Goal: Communication & Community: Answer question/provide support

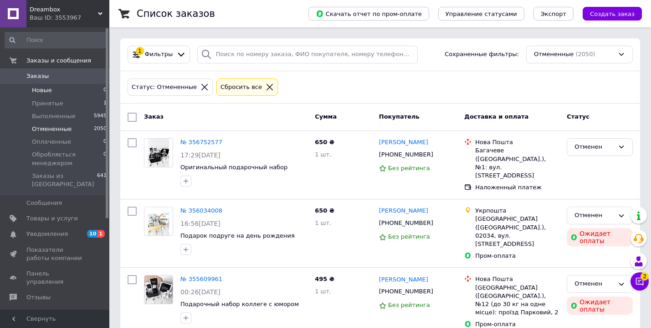
click at [49, 93] on span "Новые" at bounding box center [42, 90] width 20 height 8
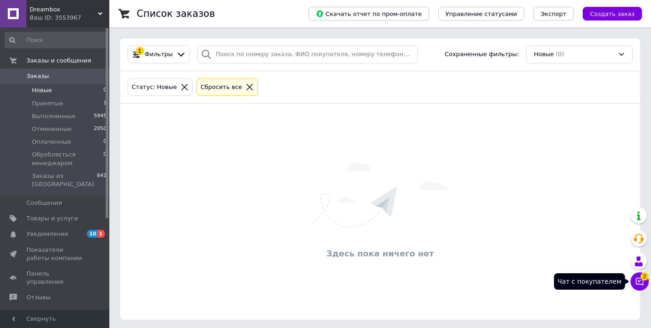
click at [647, 281] on button "Чат с покупателем 2" at bounding box center [640, 281] width 18 height 18
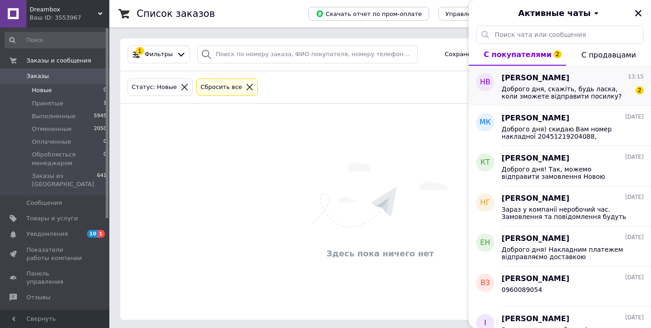
click at [587, 84] on div "Доброго дня, скажіть, будь ласка, коли зможете відправити посилку? 2" at bounding box center [573, 91] width 142 height 16
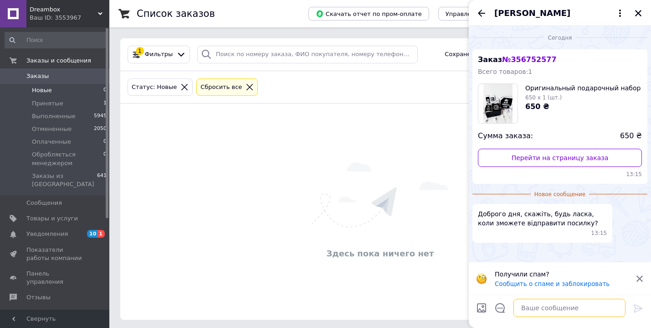
click at [555, 311] on textarea at bounding box center [570, 308] width 112 height 18
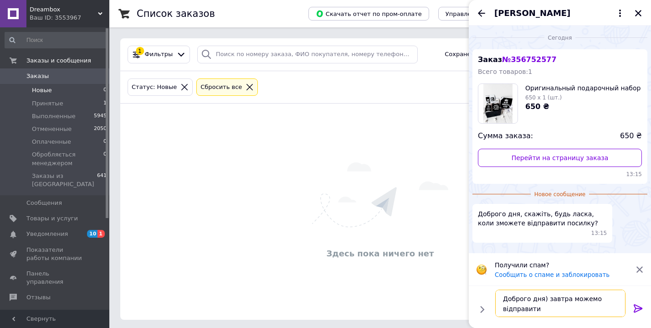
click at [571, 299] on textarea "Доброго дня) завтра можемо відправити" at bounding box center [560, 302] width 130 height 27
type textarea "Доброго дня) завтра зможемо відправити"
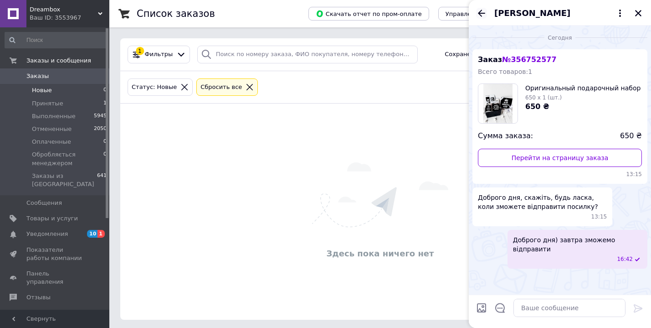
click at [484, 14] on icon "Назад" at bounding box center [481, 13] width 11 height 11
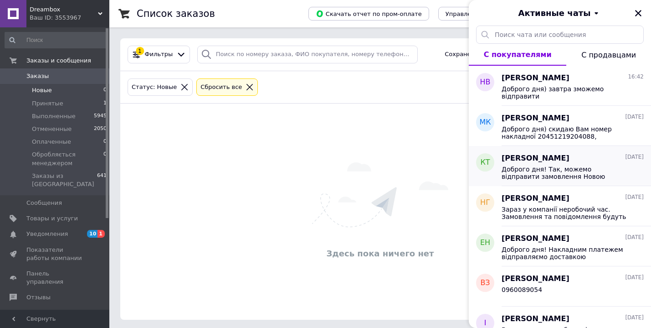
click at [594, 169] on span "Доброго дня! Так, можемо відправити замовлення Новою поштою накладним платежем." at bounding box center [566, 172] width 129 height 15
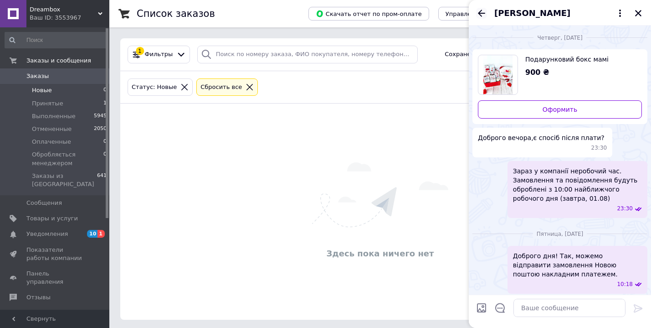
click at [476, 11] on div "Крістіна Трухіна" at bounding box center [560, 13] width 182 height 26
click at [483, 14] on icon "Назад" at bounding box center [481, 13] width 11 height 11
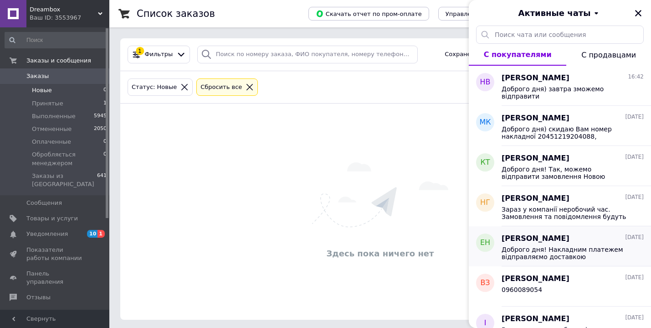
click at [584, 250] on span "Доброго дня! Накладним платежем відправляємо доставкою Нової Пошти. Укрпошта ті…" at bounding box center [566, 253] width 129 height 15
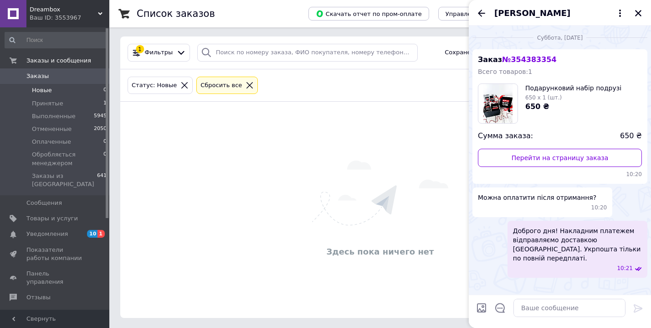
scroll to position [3, 0]
click at [482, 10] on icon "Назад" at bounding box center [481, 13] width 7 height 7
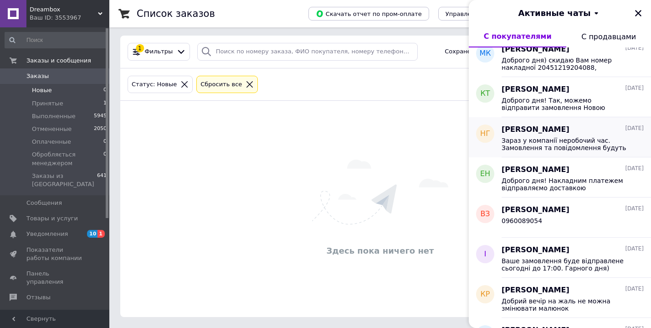
scroll to position [52, 0]
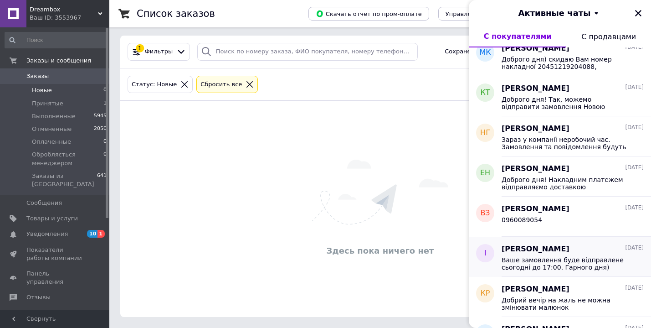
click at [572, 250] on div "Ілона Жовтан 24.07.2025" at bounding box center [573, 249] width 142 height 10
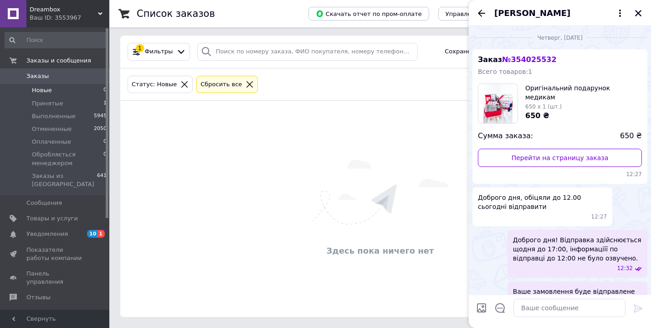
scroll to position [29, 0]
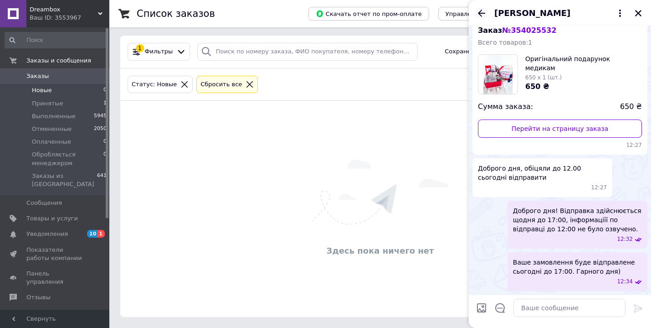
click at [480, 15] on icon "Назад" at bounding box center [481, 13] width 11 height 11
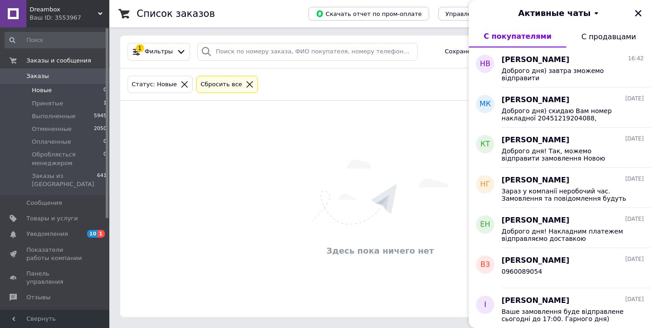
scroll to position [185, 0]
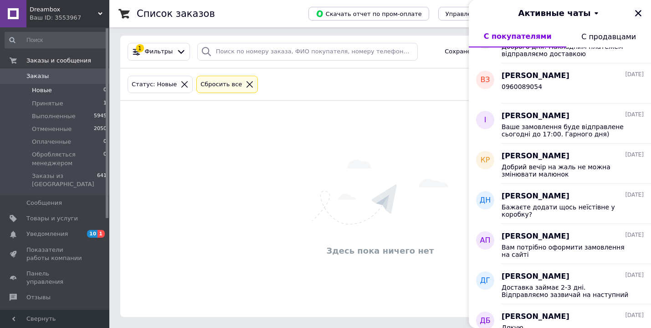
click at [643, 15] on button "Закрыть" at bounding box center [638, 13] width 11 height 11
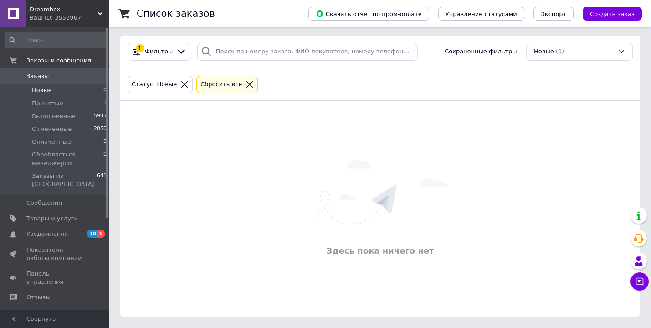
click at [649, 282] on div "Список заказов Скачать отчет по пром-оплате Управление статусами Экспорт Создат…" at bounding box center [380, 162] width 542 height 330
click at [648, 283] on button "Чат с покупателем" at bounding box center [640, 281] width 18 height 18
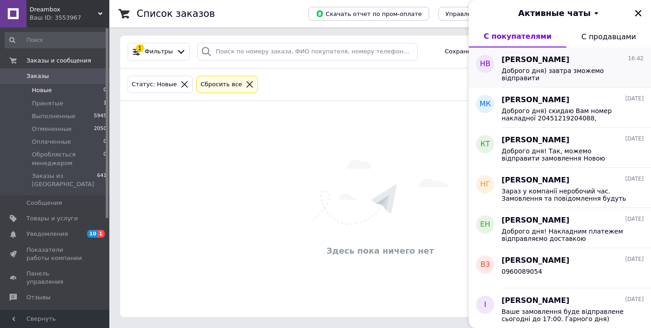
click at [573, 62] on div "Нінель Вельган 16:42" at bounding box center [573, 60] width 142 height 10
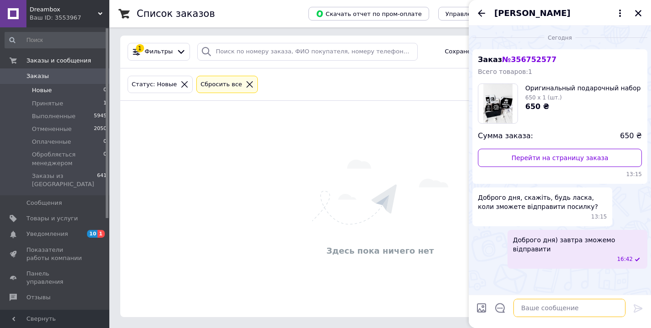
click at [533, 309] on textarea at bounding box center [570, 308] width 112 height 18
click at [517, 58] on span "№ 356752577" at bounding box center [529, 59] width 54 height 9
click at [479, 12] on icon "Назад" at bounding box center [481, 13] width 11 height 11
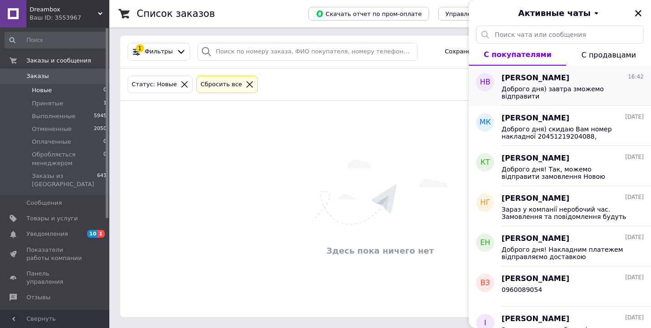
click at [562, 81] on div "Нінель Вельган 16:42" at bounding box center [573, 78] width 142 height 10
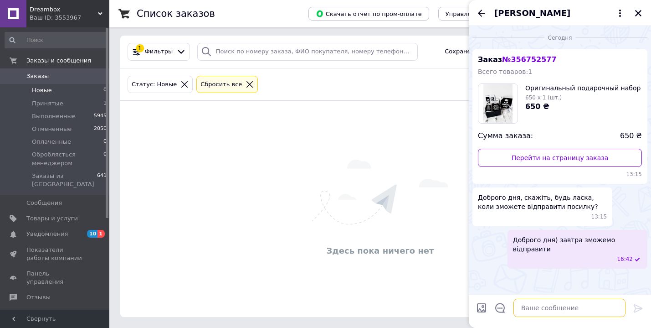
click at [560, 305] on textarea at bounding box center [570, 308] width 112 height 18
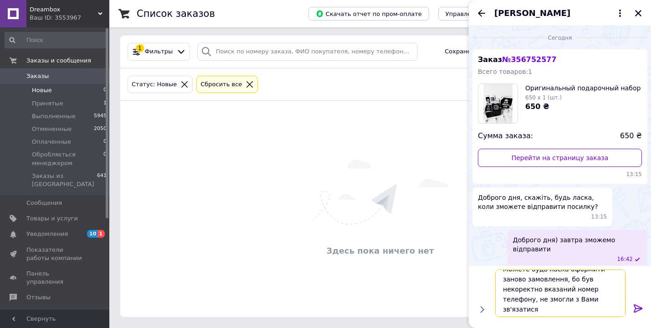
scroll to position [11, 0]
type textarea "Можете будь ласка оформити заново замовлення, бо був некоректно вказаний номер …"
click at [636, 309] on icon at bounding box center [638, 308] width 11 height 11
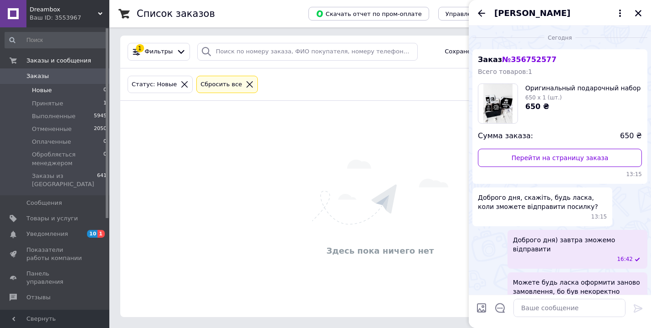
scroll to position [38, 0]
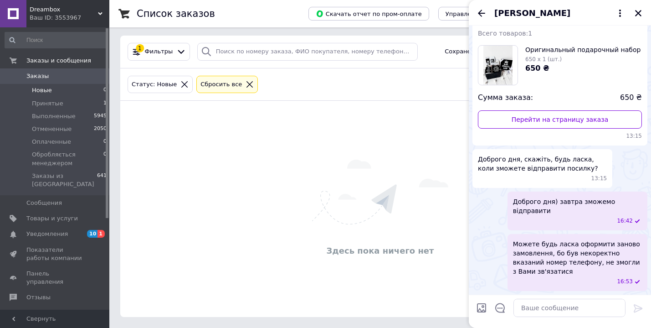
click at [481, 13] on icon "Назад" at bounding box center [481, 13] width 7 height 7
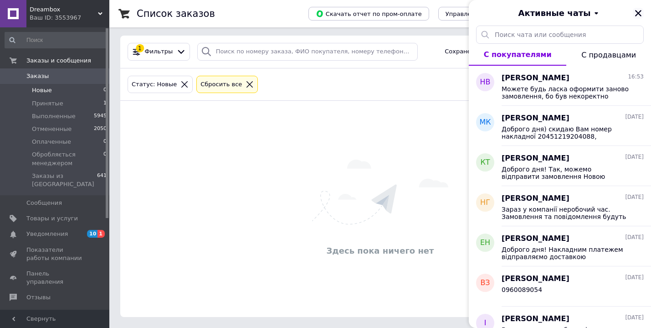
click at [641, 13] on icon "Закрыть" at bounding box center [638, 13] width 8 height 8
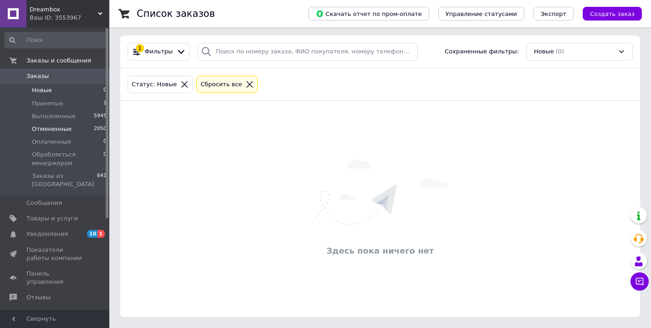
click at [47, 130] on span "Отмененные" at bounding box center [52, 129] width 40 height 8
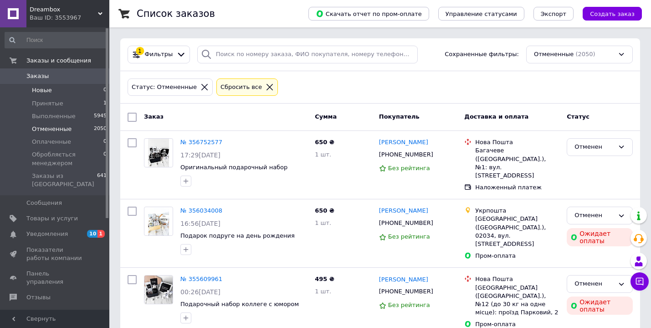
click at [43, 95] on li "Новые 0" at bounding box center [56, 90] width 112 height 13
